Goal: Task Accomplishment & Management: Use online tool/utility

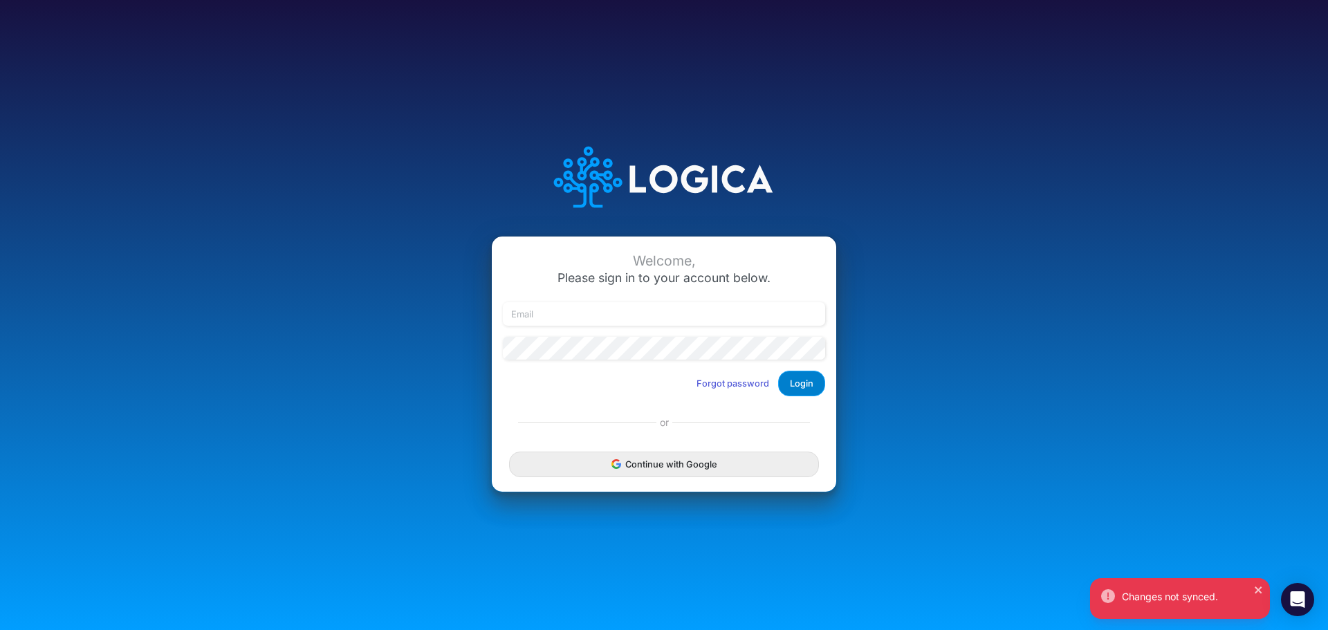
click at [802, 389] on button "Login" at bounding box center [801, 384] width 47 height 26
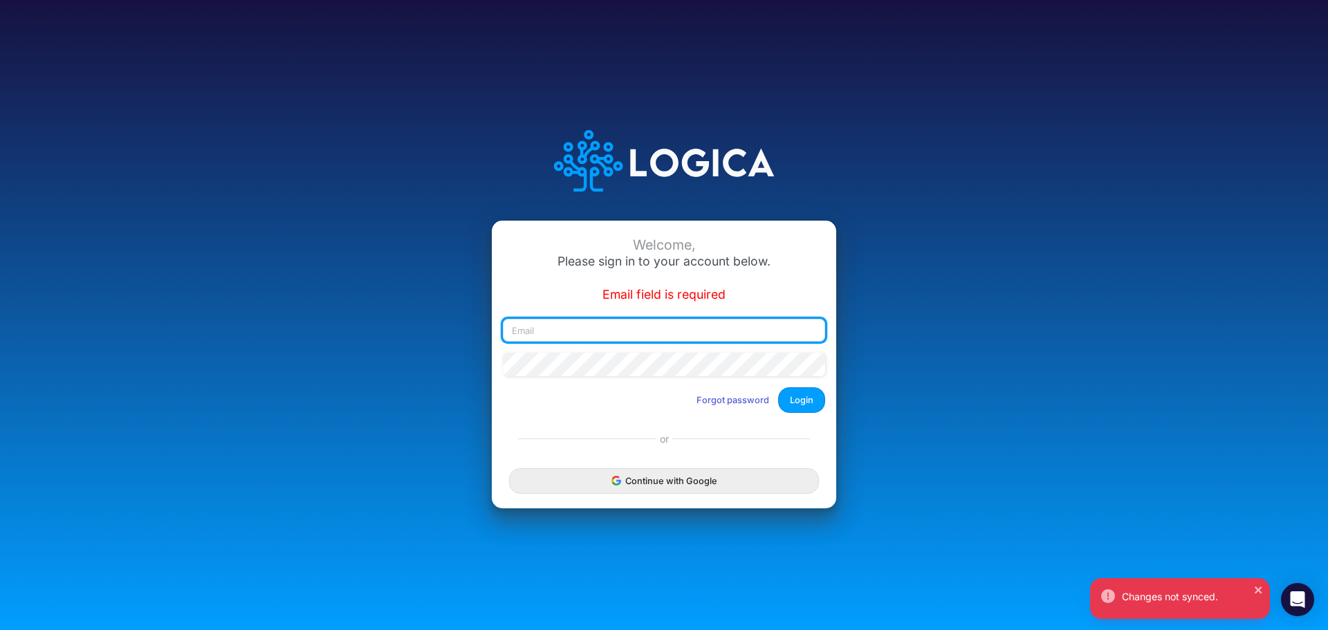
click at [803, 331] on input "email" at bounding box center [664, 331] width 322 height 24
click at [570, 333] on input "email" at bounding box center [664, 331] width 322 height 24
type input "autumn.durham@heritage-communities.com"
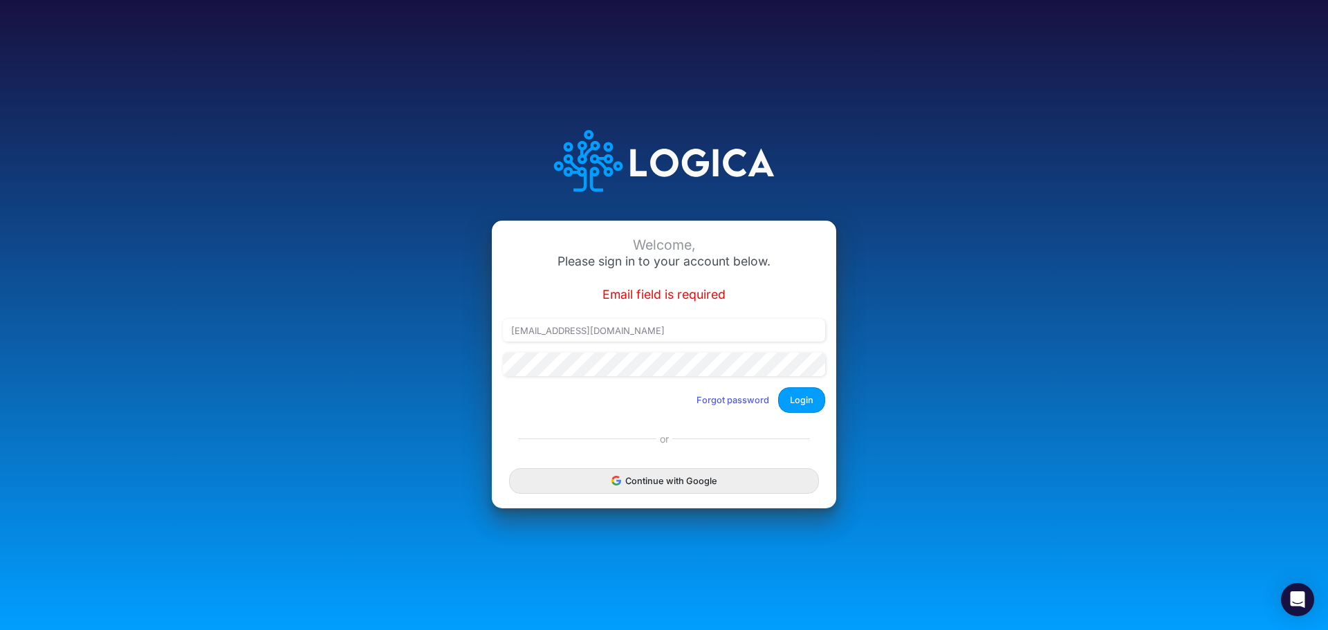
click at [810, 404] on button "Login" at bounding box center [801, 400] width 47 height 26
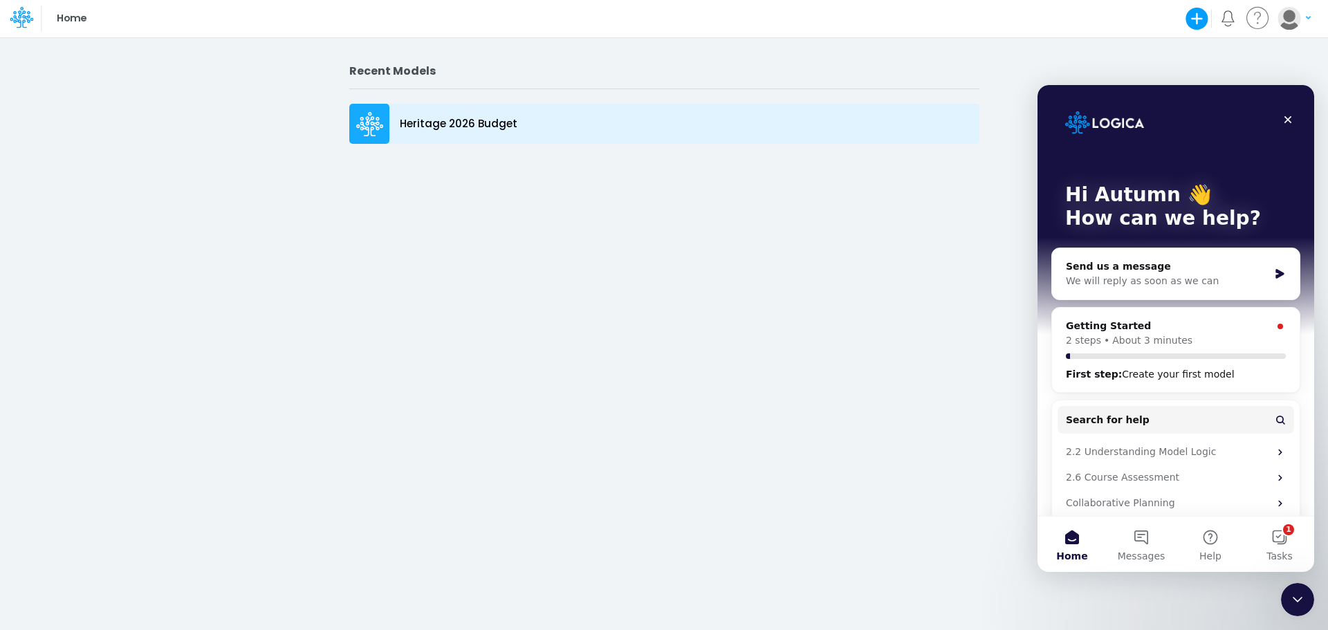
click at [391, 125] on div "Heritage 2026 Budget" at bounding box center [664, 124] width 630 height 40
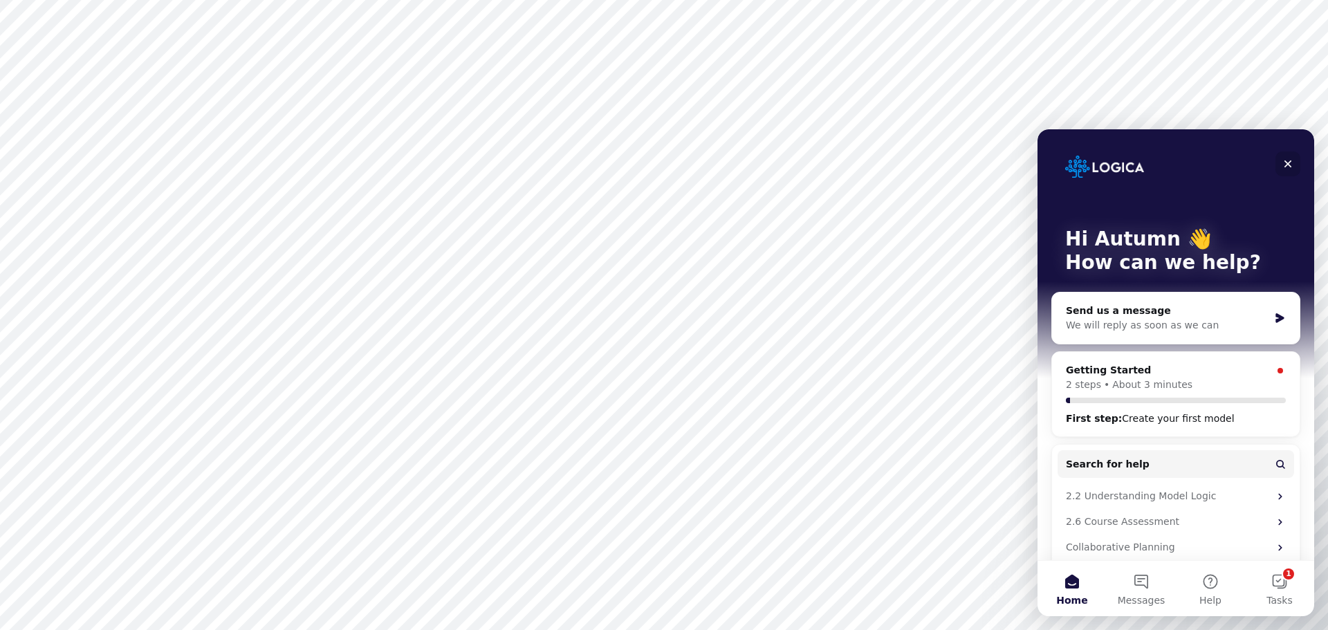
click at [1293, 161] on icon "Close" at bounding box center [1288, 163] width 11 height 11
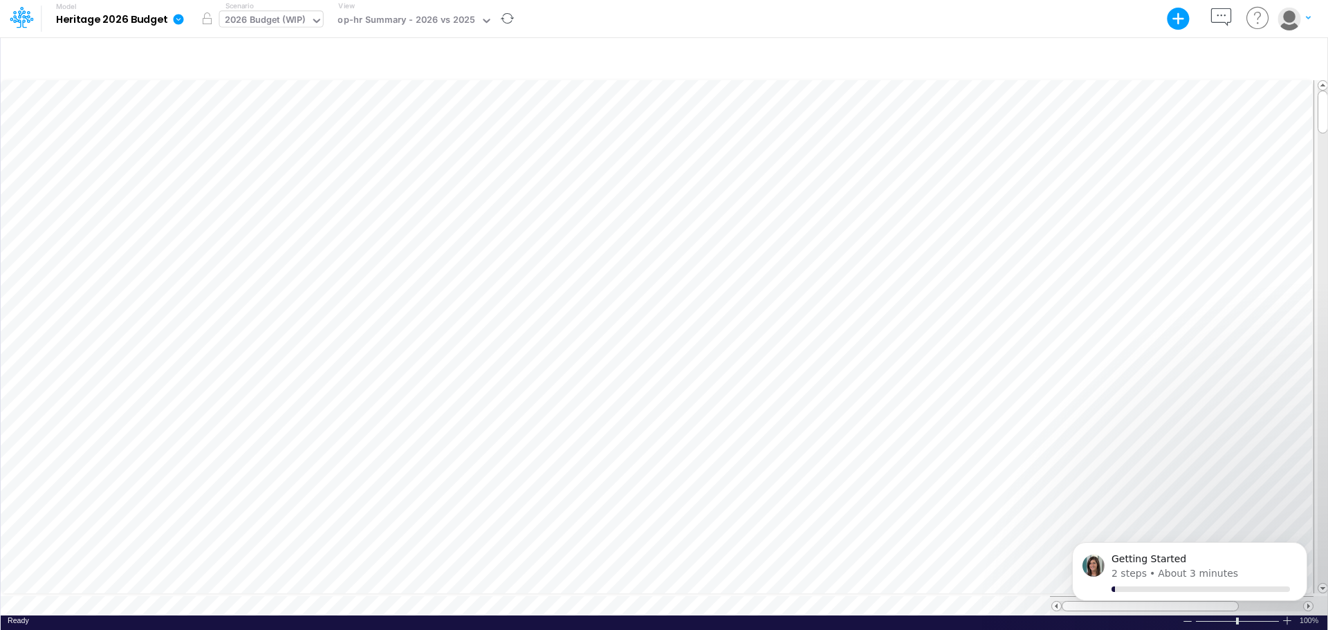
click at [319, 21] on icon at bounding box center [317, 21] width 12 height 12
drag, startPoint x: 539, startPoint y: 18, endPoint x: 524, endPoint y: 22, distance: 15.8
click at [540, 18] on div "Model Heritage 2026 Budget Export Excel Scenario option 2026 Budget (WIP) focus…" at bounding box center [663, 18] width 1195 height 37
click at [487, 26] on icon at bounding box center [487, 21] width 12 height 12
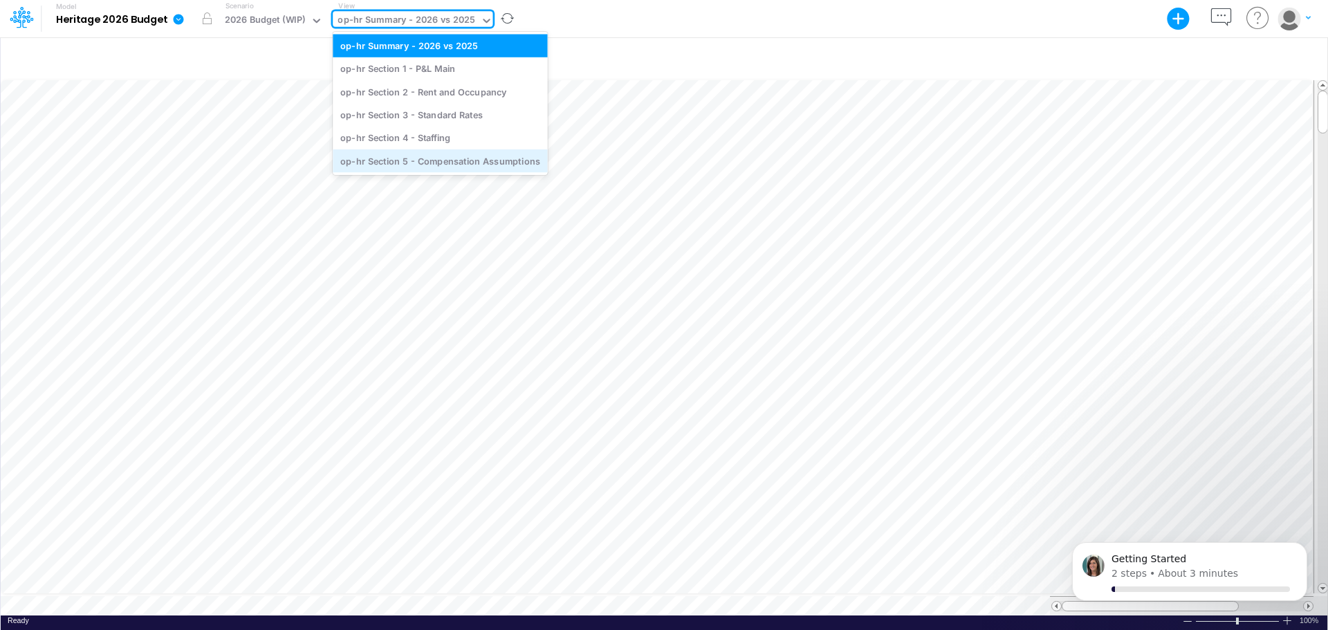
click at [479, 165] on div "op-hr Section 5 - Compensation Assumptions" at bounding box center [440, 160] width 214 height 23
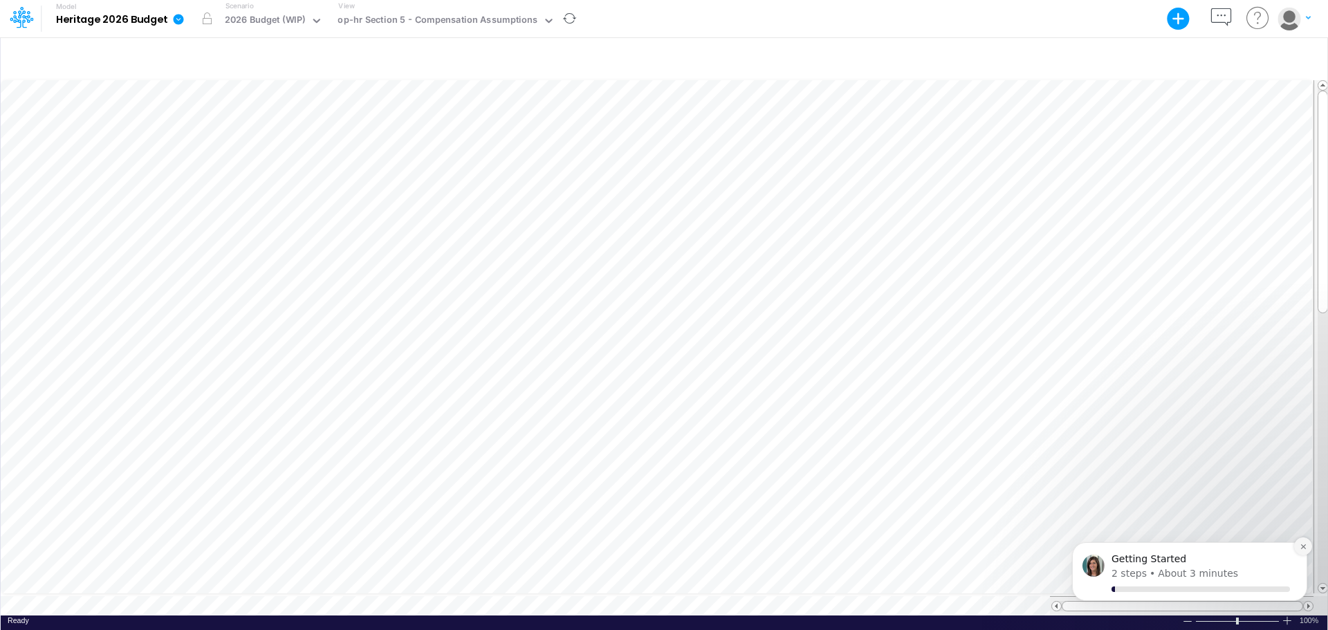
click at [1302, 548] on icon "Dismiss notification" at bounding box center [1303, 546] width 5 height 5
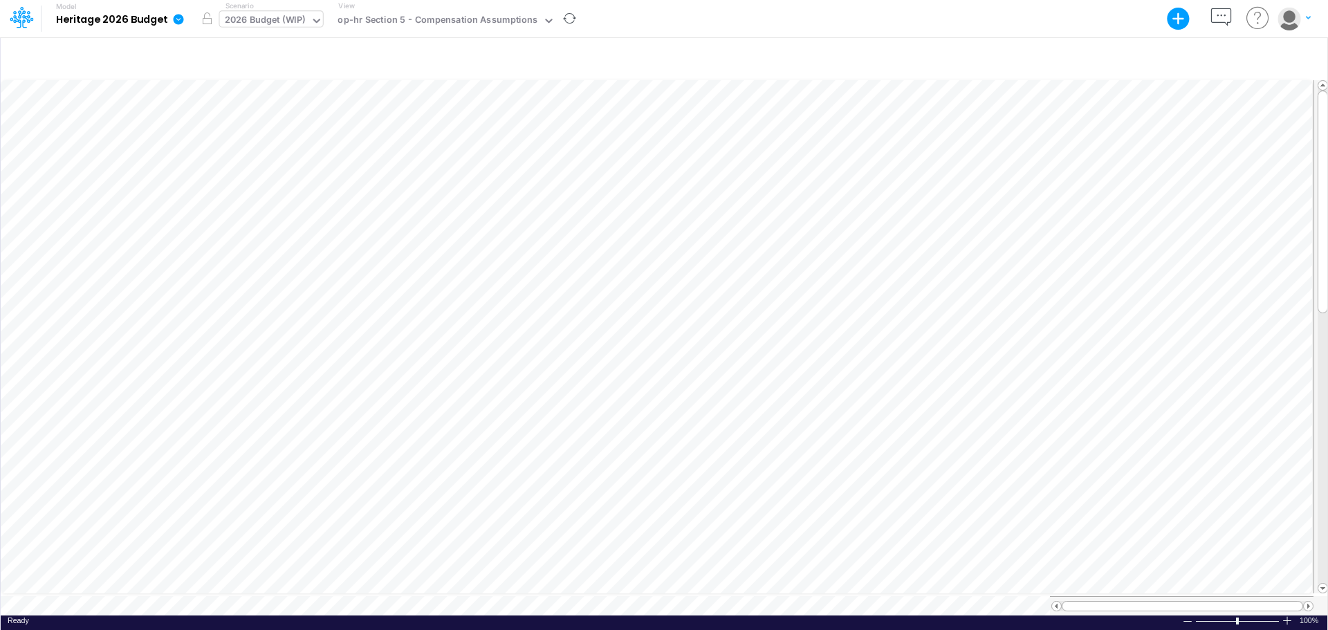
click at [315, 23] on icon at bounding box center [317, 21] width 12 height 12
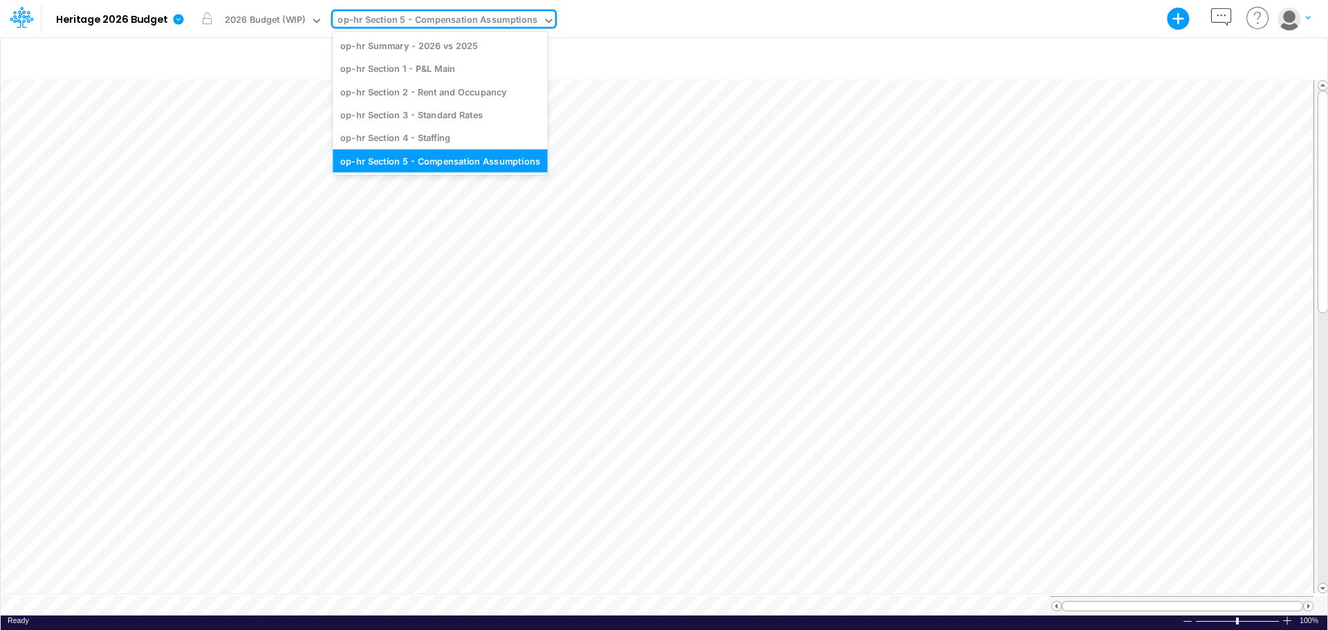
click at [543, 22] on icon at bounding box center [549, 21] width 12 height 12
click at [456, 67] on div "op-hr Section 1 - P&L Main" at bounding box center [440, 68] width 214 height 23
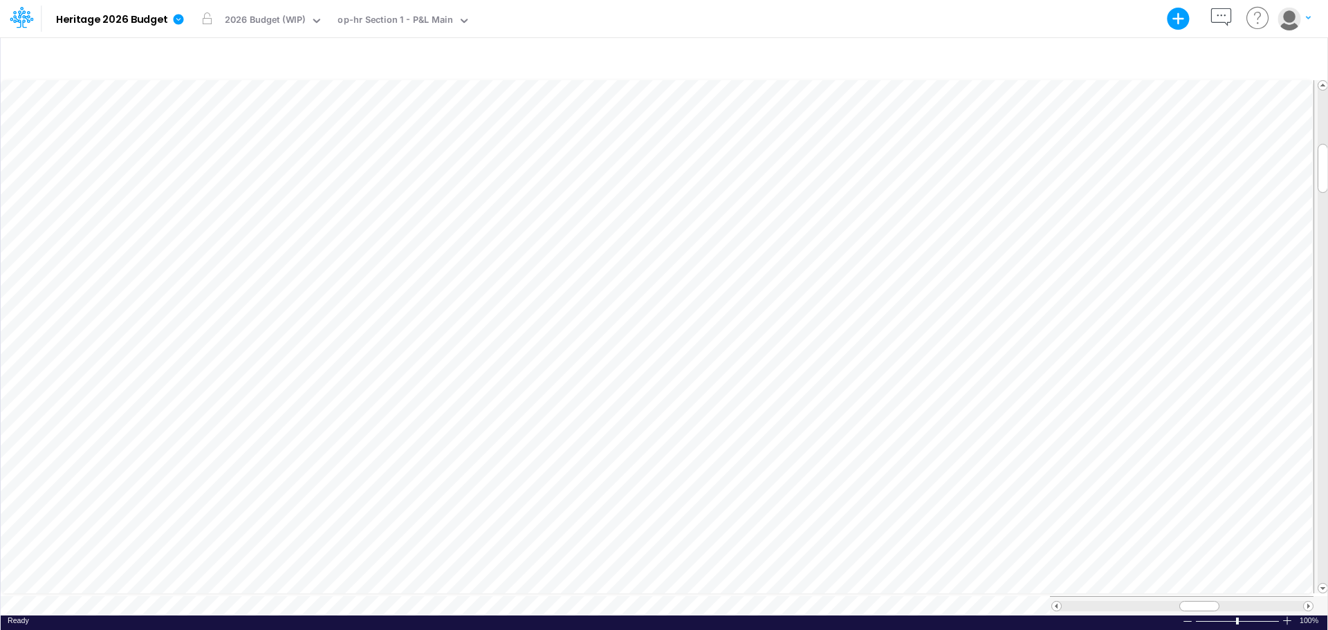
scroll to position [7, 1]
drag, startPoint x: 1323, startPoint y: 394, endPoint x: 1318, endPoint y: 84, distance: 310.7
click at [1318, 84] on div at bounding box center [1323, 336] width 10 height 513
